Goal: Task Accomplishment & Management: Use online tool/utility

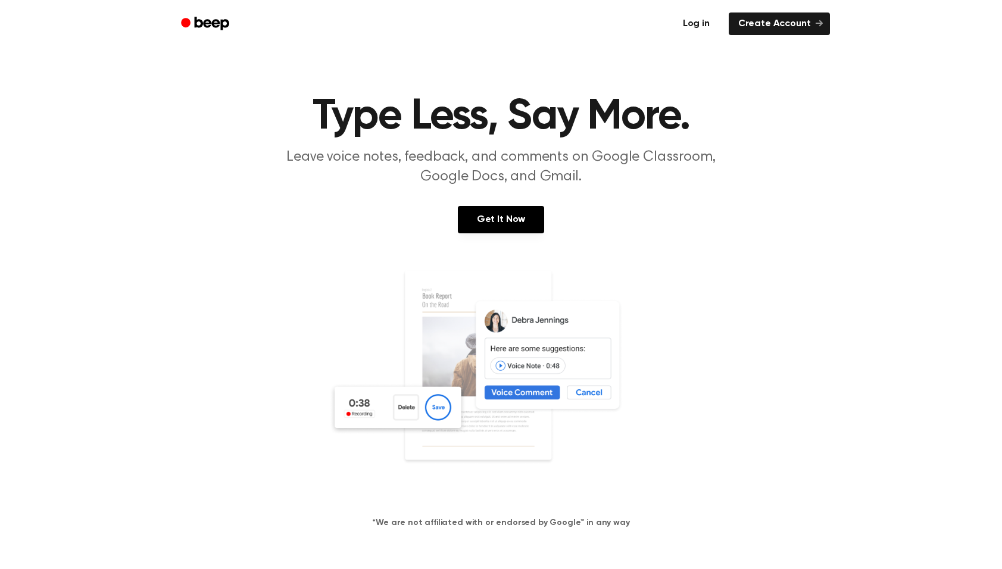
click at [706, 29] on link "Log in" at bounding box center [696, 23] width 51 height 27
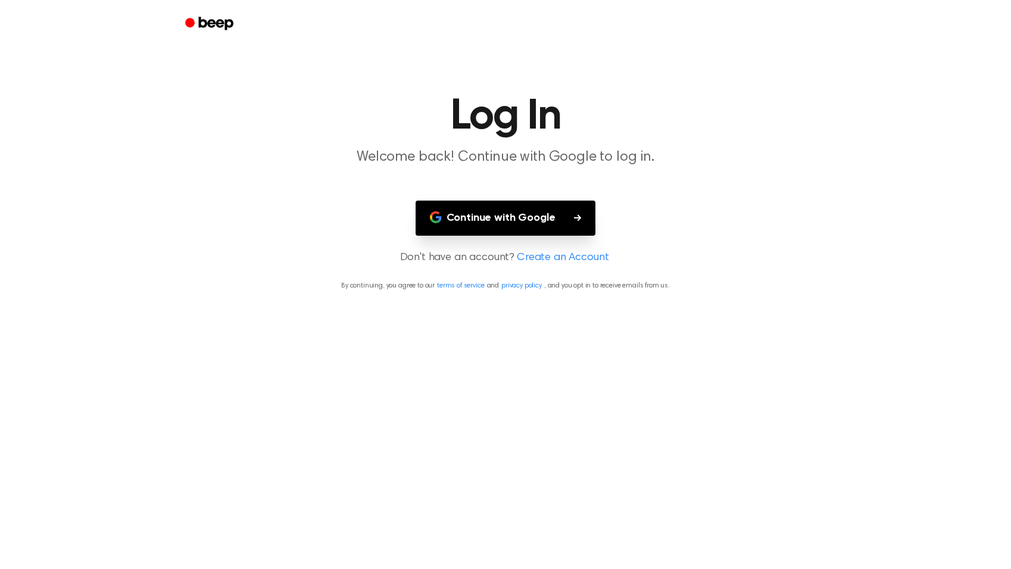
click at [517, 214] on button "Continue with Google" at bounding box center [506, 218] width 180 height 35
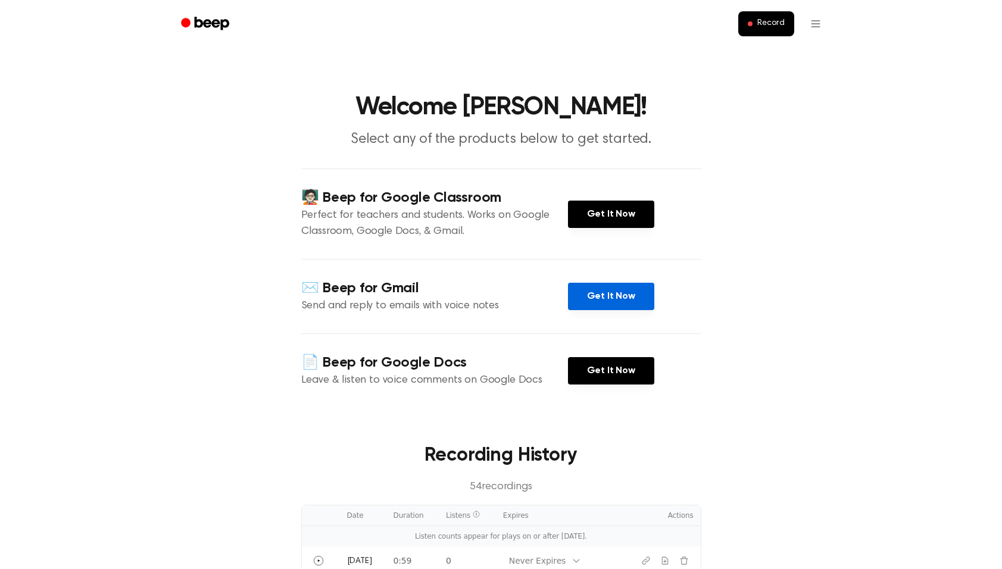
click at [625, 303] on link "Get It Now" at bounding box center [611, 296] width 86 height 27
click at [583, 372] on link "Get It Now" at bounding box center [611, 370] width 86 height 27
click at [619, 373] on link "Get It Now" at bounding box center [611, 370] width 86 height 27
